Goal: Task Accomplishment & Management: Manage account settings

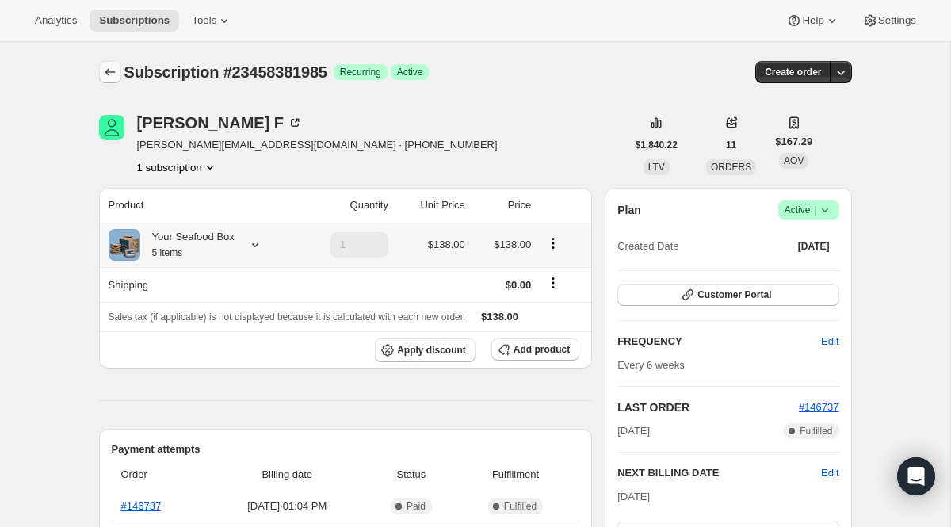
click at [113, 79] on icon "Subscriptions" at bounding box center [110, 72] width 16 height 16
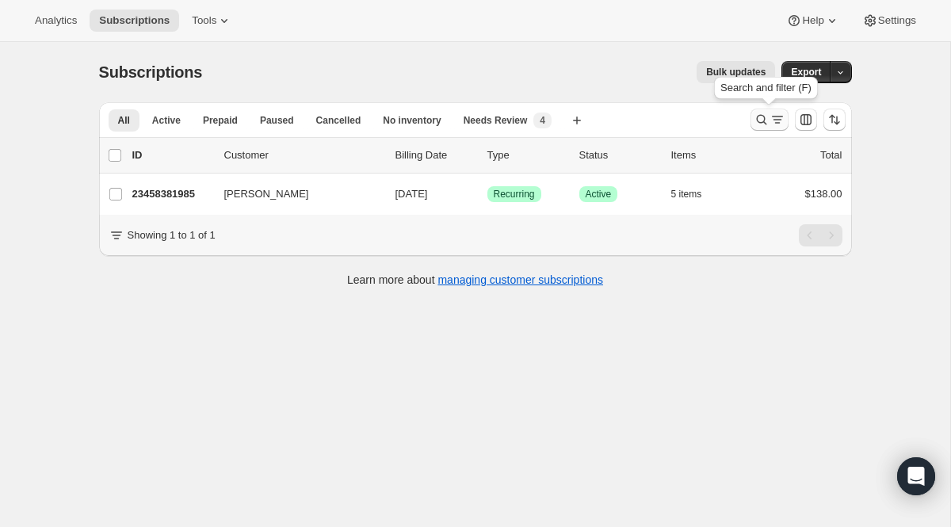
click at [758, 121] on icon "Search and filter results" at bounding box center [762, 120] width 16 height 16
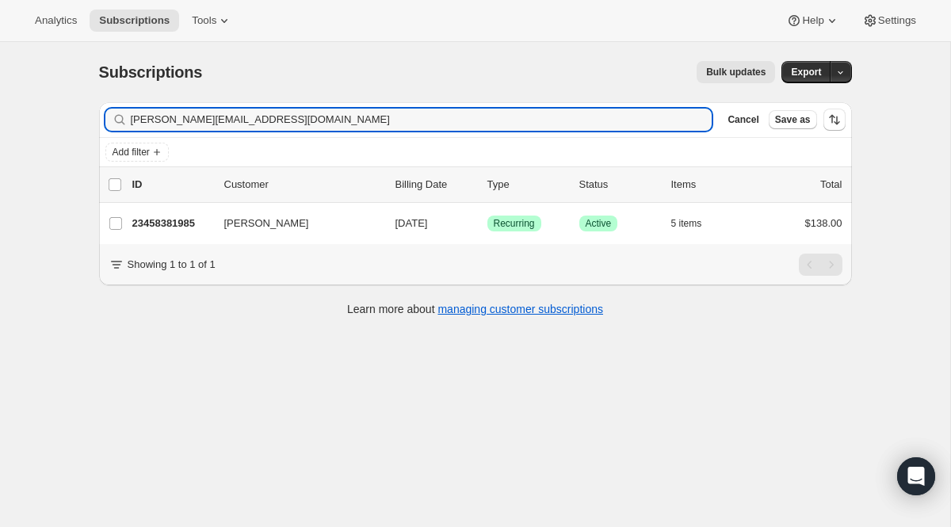
drag, startPoint x: 230, startPoint y: 120, endPoint x: 36, endPoint y: 90, distance: 196.5
click at [36, 90] on div "Subscriptions. This page is ready Subscriptions Bulk updates More actions Bulk …" at bounding box center [475, 305] width 950 height 527
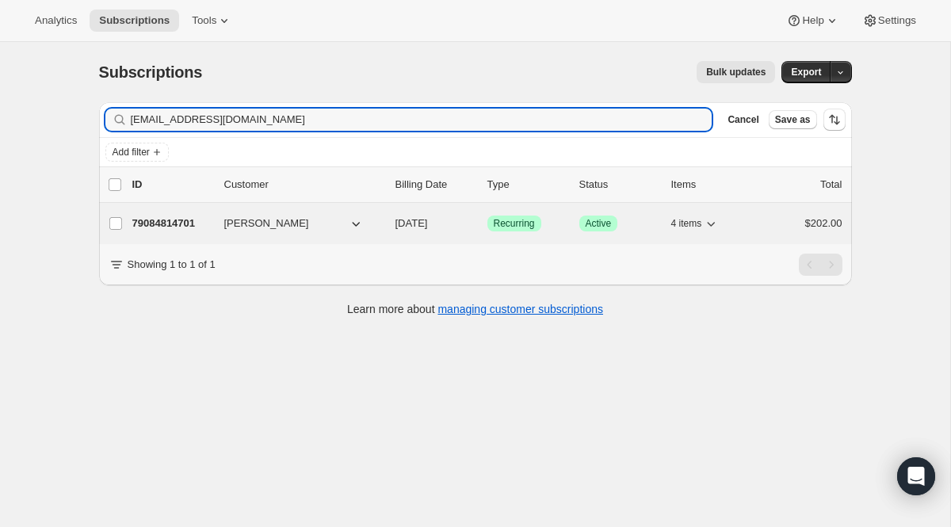
type input "[EMAIL_ADDRESS][DOMAIN_NAME]"
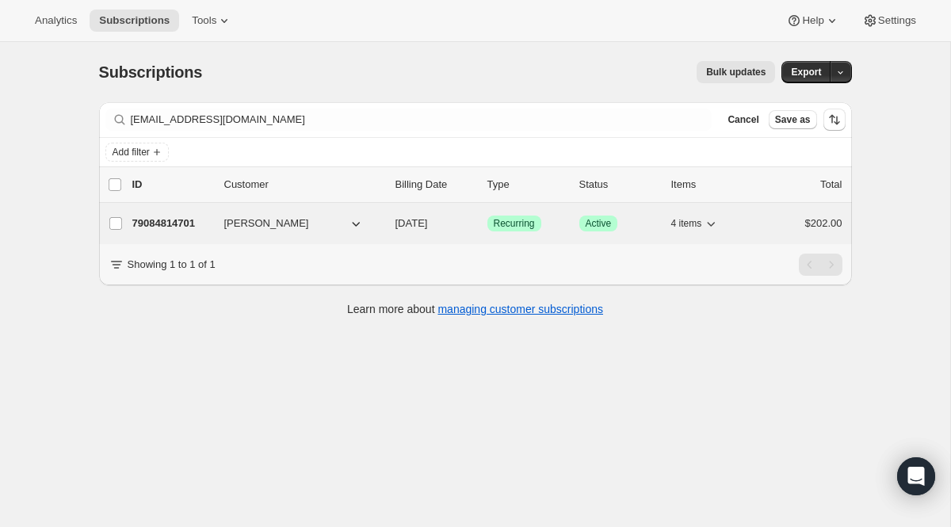
click at [525, 226] on span "Recurring" at bounding box center [514, 223] width 41 height 13
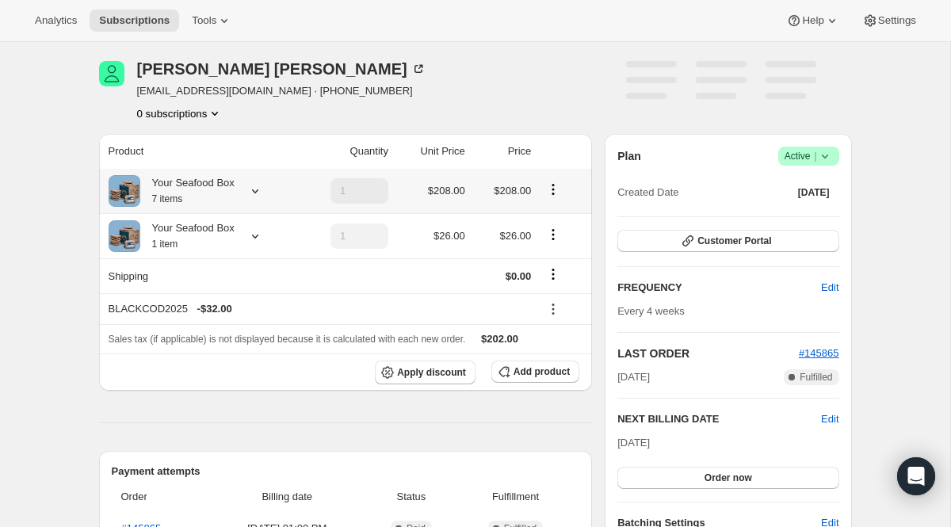
scroll to position [56, 0]
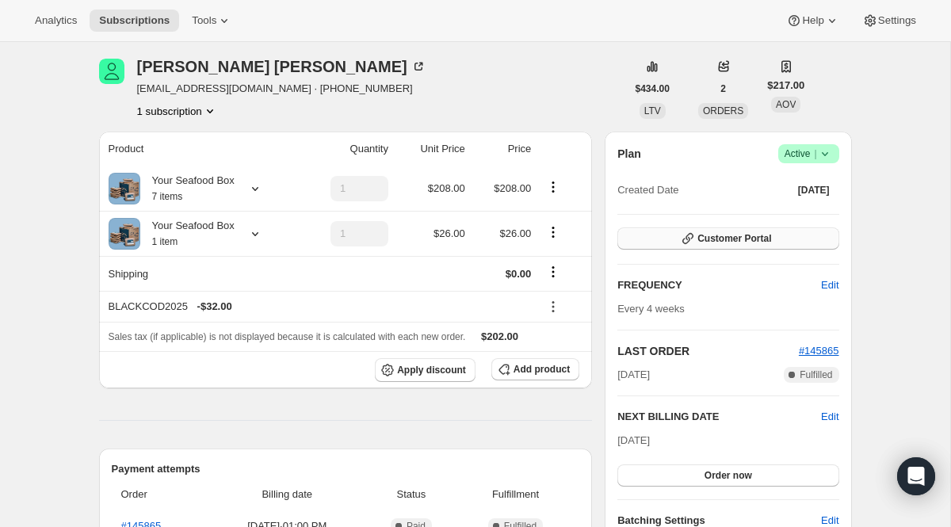
click at [691, 248] on button "Customer Portal" at bounding box center [727, 238] width 221 height 22
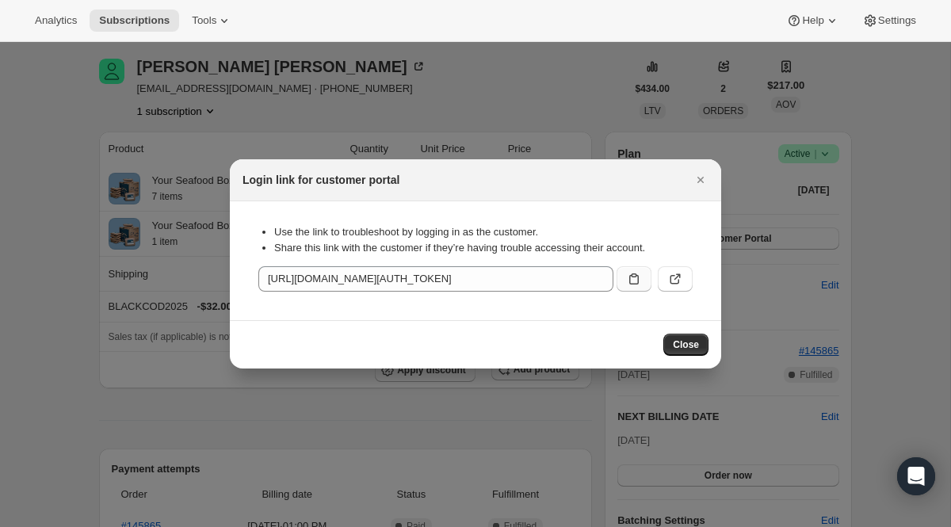
click at [628, 277] on icon ":r8qb:" at bounding box center [634, 279] width 16 height 16
click at [256, 91] on div at bounding box center [475, 263] width 951 height 527
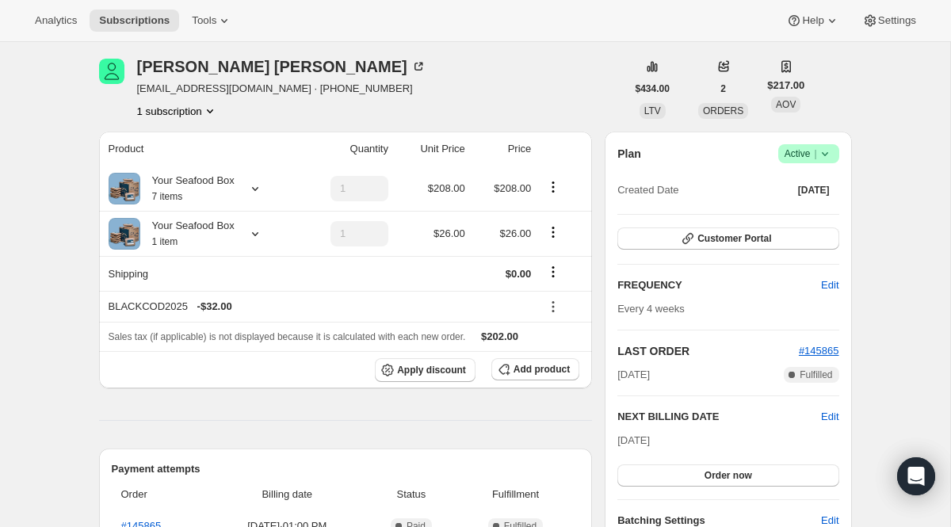
scroll to position [0, 0]
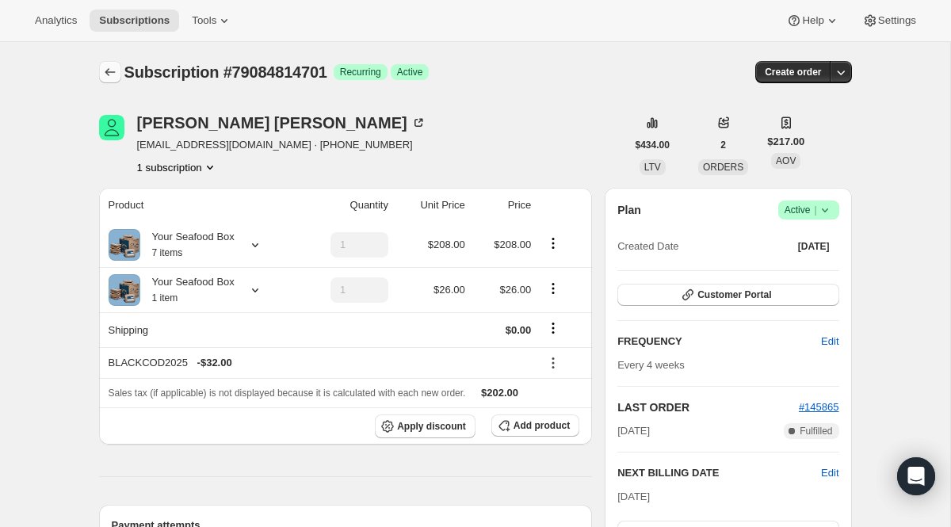
click at [103, 66] on icon "Subscriptions" at bounding box center [110, 72] width 16 height 16
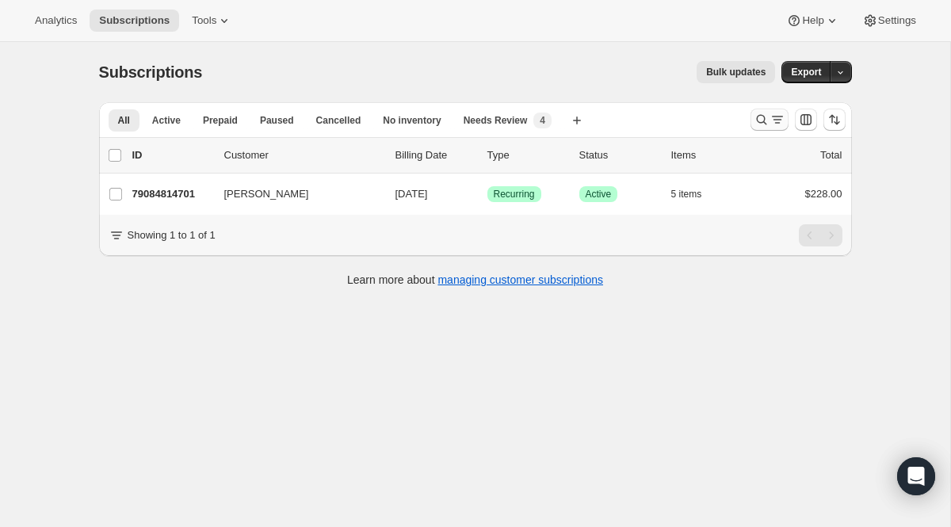
click at [763, 124] on icon "Search and filter results" at bounding box center [762, 120] width 16 height 16
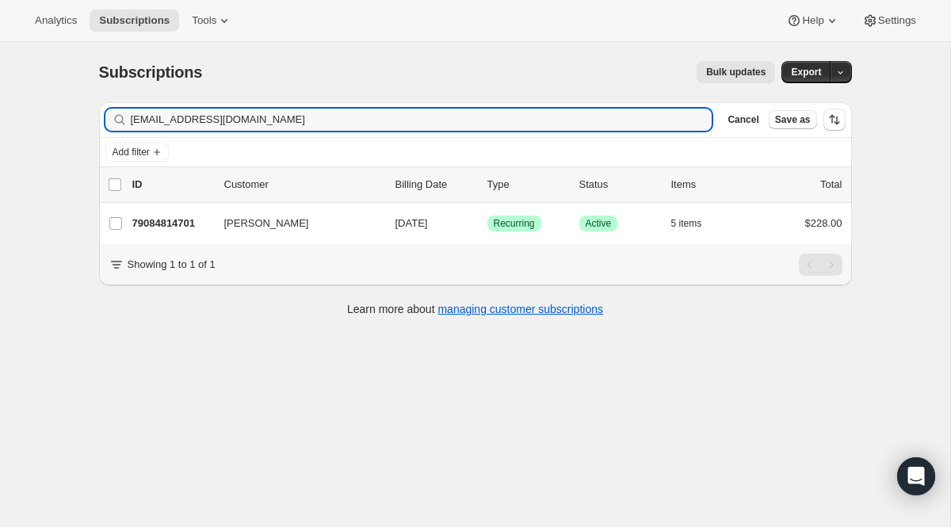
drag, startPoint x: 353, startPoint y: 125, endPoint x: 43, endPoint y: 75, distance: 313.9
click at [43, 75] on div "Subscriptions. This page is ready Subscriptions Bulk updates More actions Bulk …" at bounding box center [475, 305] width 950 height 527
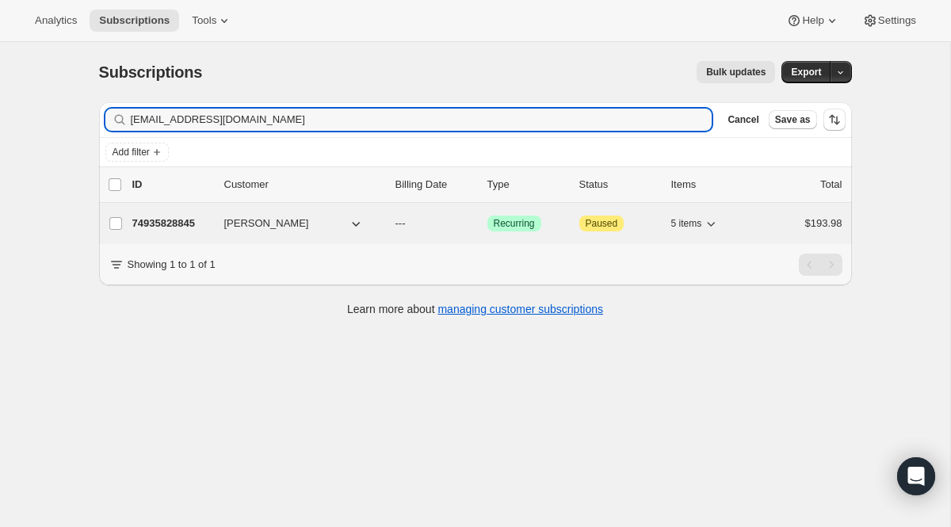
type input "[EMAIL_ADDRESS][DOMAIN_NAME]"
click at [522, 216] on span "Success Recurring" at bounding box center [514, 224] width 54 height 16
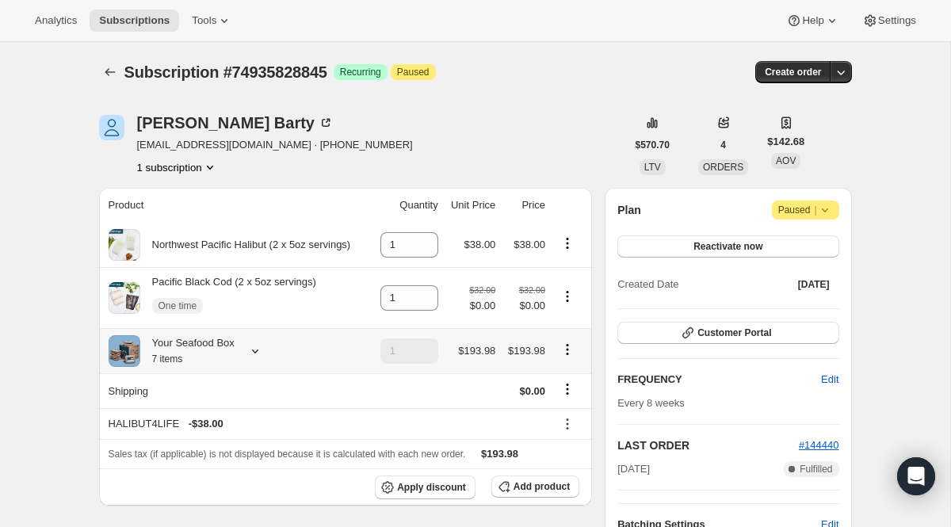
click at [255, 352] on icon at bounding box center [255, 351] width 16 height 16
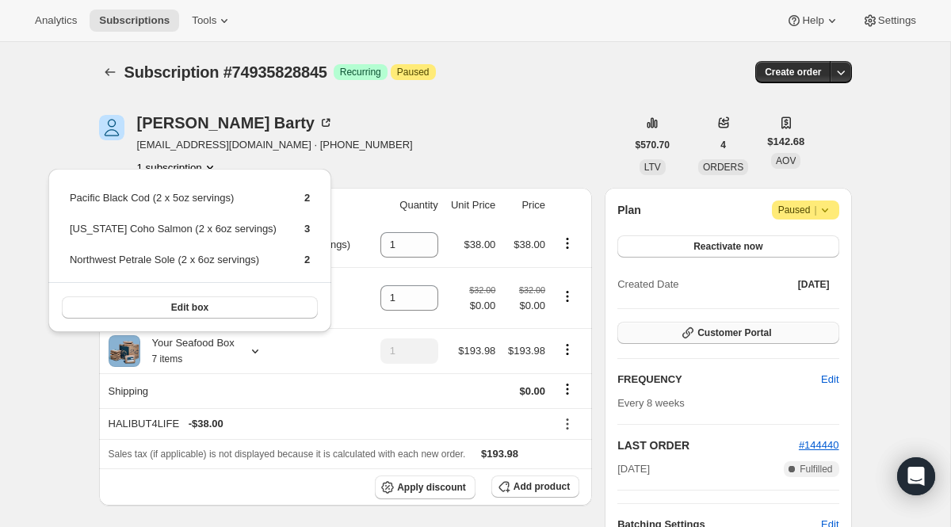
click at [744, 337] on span "Customer Portal" at bounding box center [734, 333] width 74 height 13
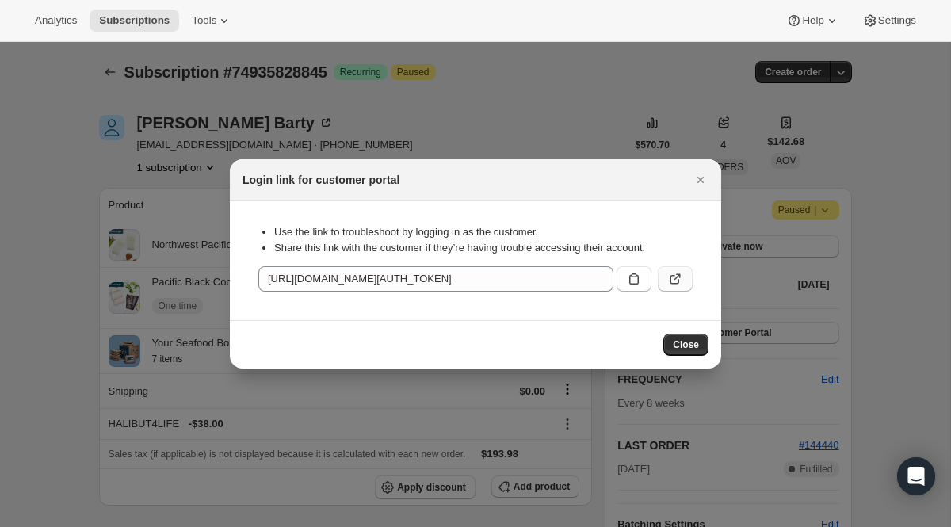
click at [683, 277] on button ":r8vf:" at bounding box center [675, 278] width 35 height 25
